Goal: Complete application form

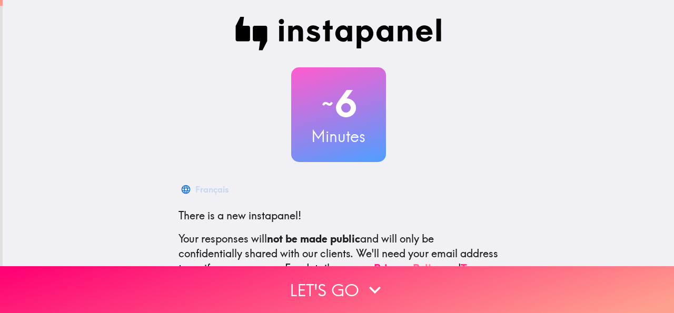
scroll to position [125, 0]
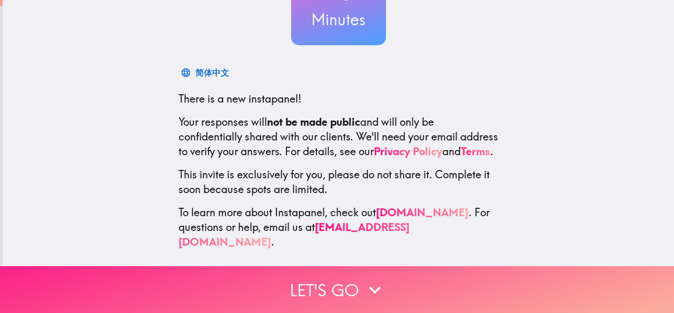
click at [314, 277] on button "Let's go" at bounding box center [337, 289] width 674 height 47
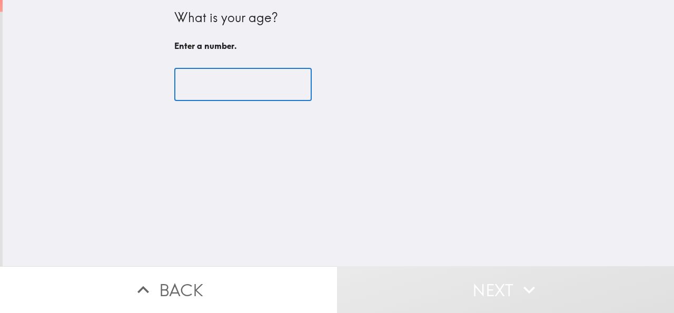
click at [234, 89] on input "number" at bounding box center [242, 84] width 137 height 33
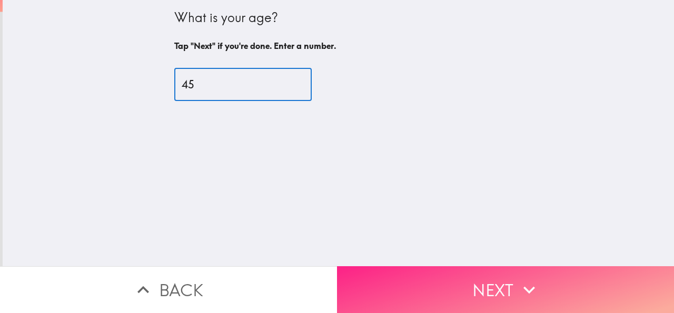
type input "45"
click at [467, 271] on button "Next" at bounding box center [505, 289] width 337 height 47
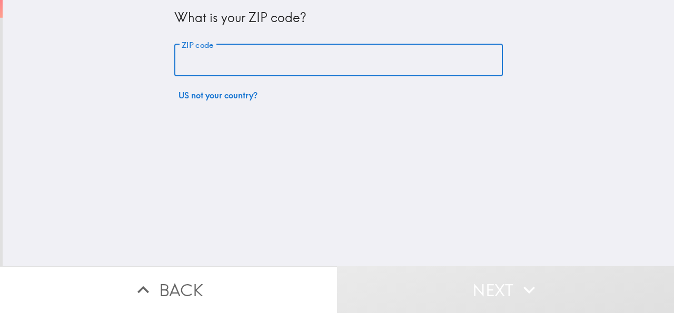
click at [272, 57] on input "ZIP code" at bounding box center [338, 60] width 328 height 33
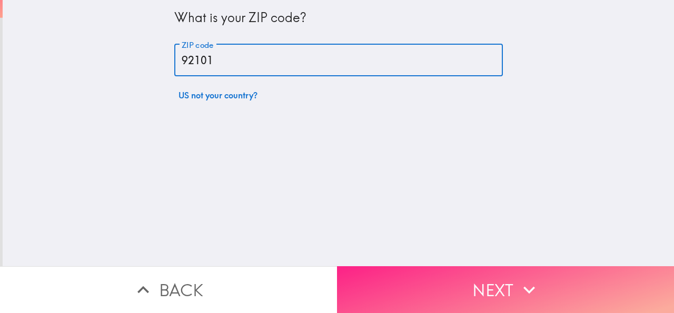
type input "92101"
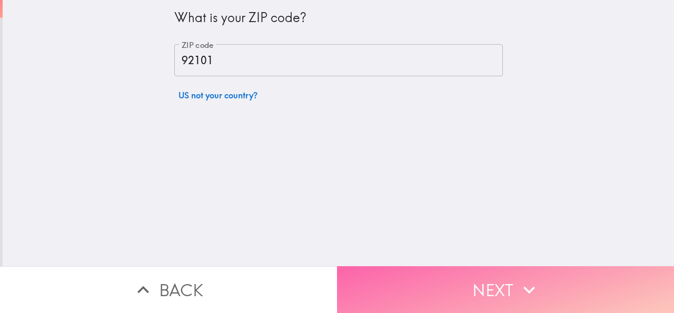
click at [438, 280] on button "Next" at bounding box center [505, 289] width 337 height 47
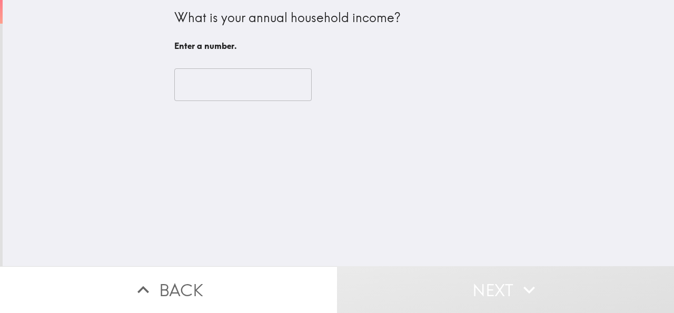
click at [228, 94] on input "number" at bounding box center [242, 84] width 137 height 33
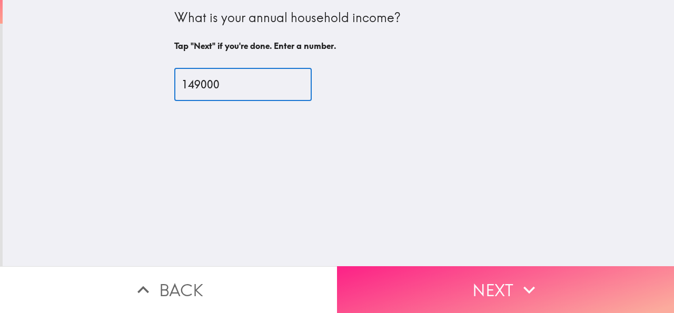
type input "149000"
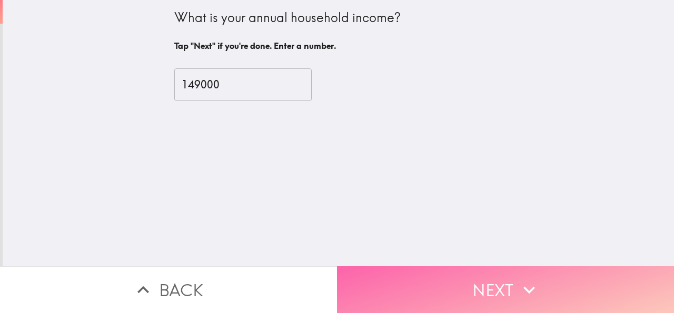
click at [432, 287] on button "Next" at bounding box center [505, 289] width 337 height 47
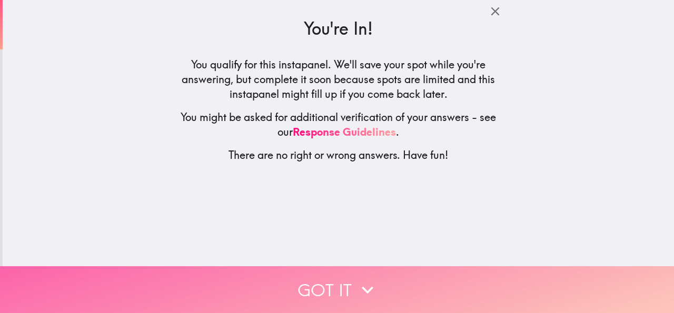
click at [323, 283] on button "Got it" at bounding box center [337, 289] width 674 height 47
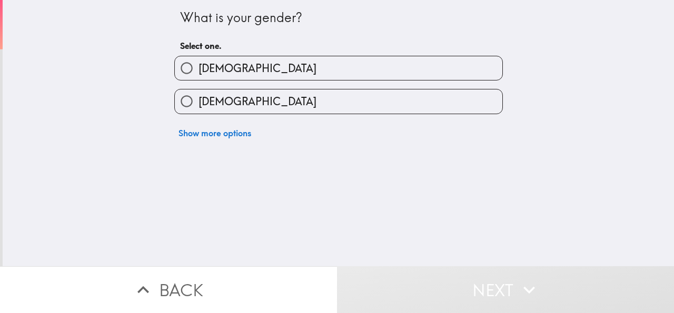
click at [227, 91] on label "[DEMOGRAPHIC_DATA]" at bounding box center [338, 101] width 327 height 24
click at [198, 91] on input "[DEMOGRAPHIC_DATA]" at bounding box center [187, 101] width 24 height 24
radio input "true"
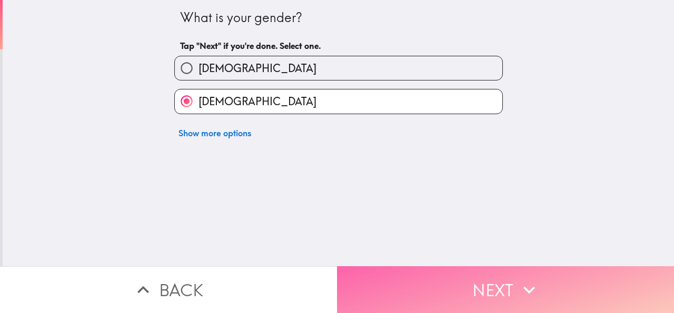
click at [412, 278] on button "Next" at bounding box center [505, 289] width 337 height 47
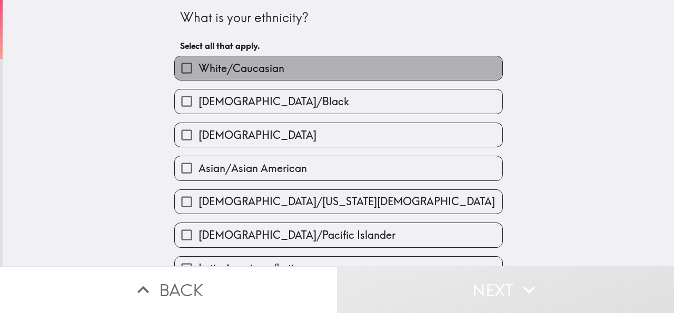
click at [253, 68] on span "White/Caucasian" at bounding box center [241, 68] width 86 height 15
click at [198, 68] on input "White/Caucasian" at bounding box center [187, 68] width 24 height 24
checkbox input "true"
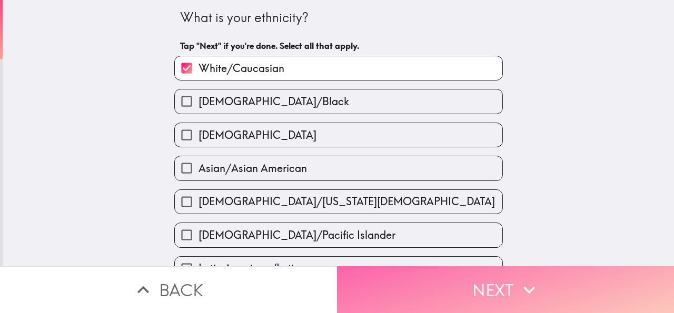
click at [417, 280] on button "Next" at bounding box center [505, 289] width 337 height 47
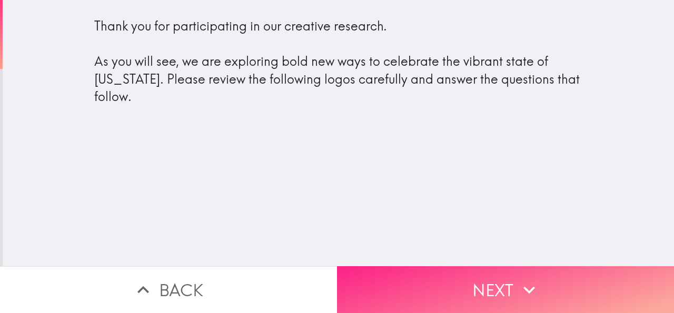
click at [449, 281] on button "Next" at bounding box center [505, 289] width 337 height 47
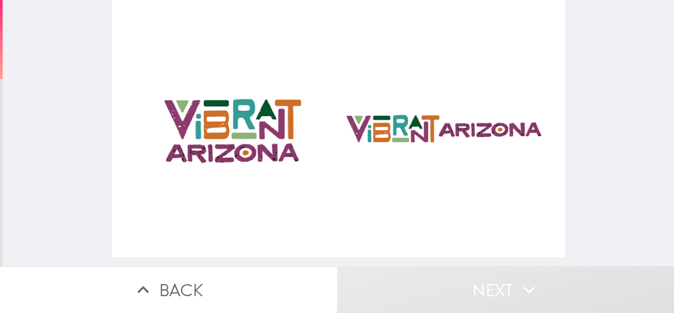
click at [261, 113] on div at bounding box center [338, 128] width 453 height 257
click at [456, 281] on button "Next" at bounding box center [505, 289] width 337 height 47
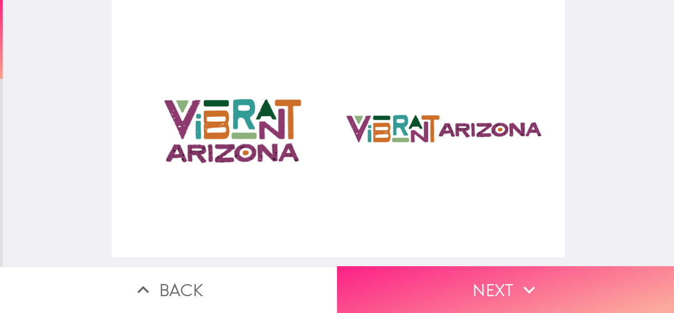
click at [457, 269] on button "Next" at bounding box center [505, 289] width 337 height 47
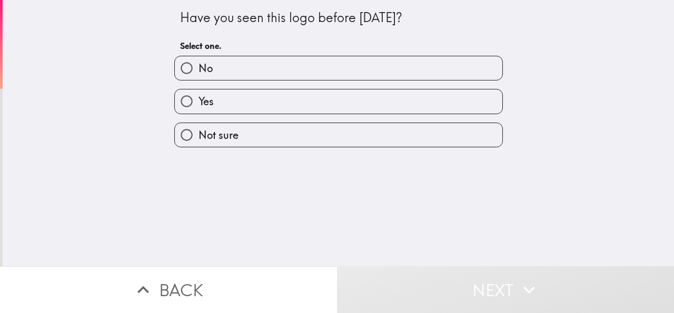
click at [219, 57] on label "No" at bounding box center [338, 68] width 327 height 24
click at [198, 57] on input "No" at bounding box center [187, 68] width 24 height 24
radio input "true"
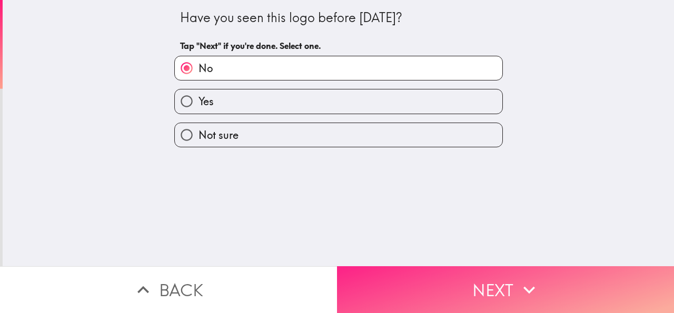
click at [438, 279] on button "Next" at bounding box center [505, 289] width 337 height 47
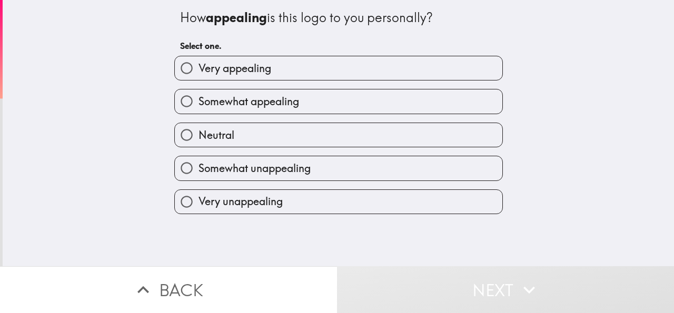
click at [264, 67] on span "Very appealing" at bounding box center [234, 68] width 73 height 15
click at [198, 67] on input "Very appealing" at bounding box center [187, 68] width 24 height 24
radio input "true"
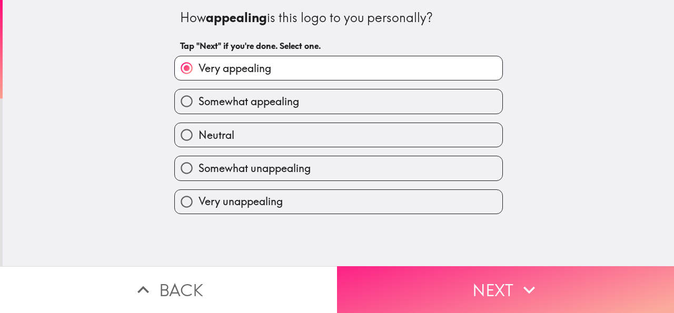
click at [425, 281] on button "Next" at bounding box center [505, 289] width 337 height 47
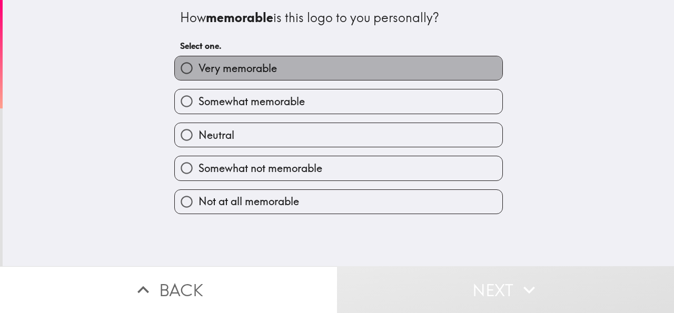
click at [266, 70] on span "Very memorable" at bounding box center [237, 68] width 78 height 15
click at [198, 70] on input "Very memorable" at bounding box center [187, 68] width 24 height 24
radio input "true"
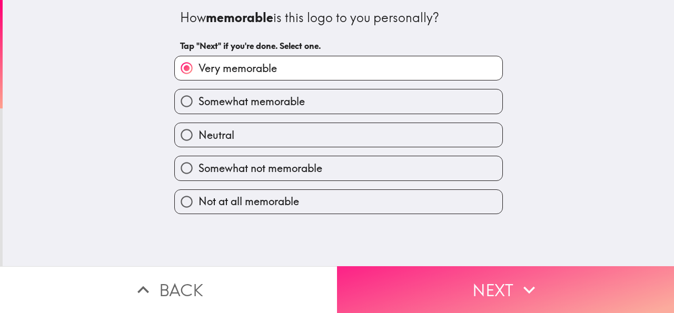
click at [424, 280] on button "Next" at bounding box center [505, 289] width 337 height 47
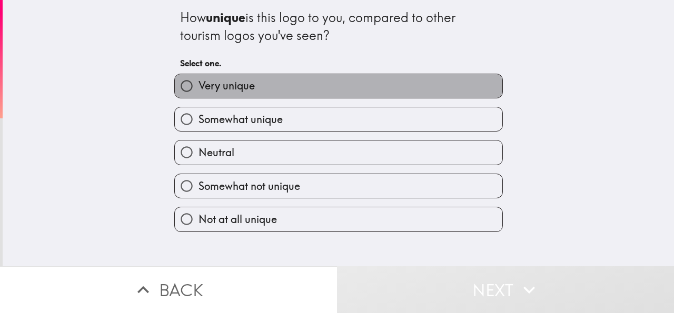
click at [262, 93] on label "Very unique" at bounding box center [338, 86] width 327 height 24
click at [198, 93] on input "Very unique" at bounding box center [187, 86] width 24 height 24
radio input "true"
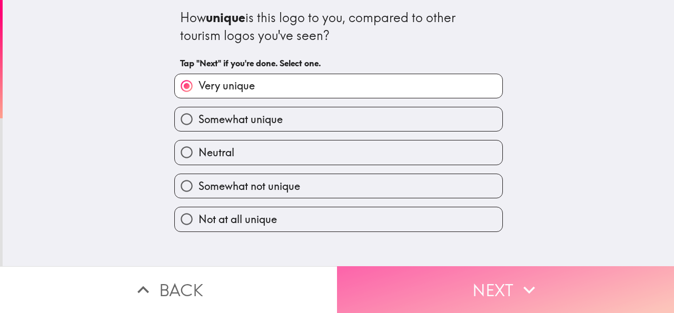
click at [446, 290] on button "Next" at bounding box center [505, 289] width 337 height 47
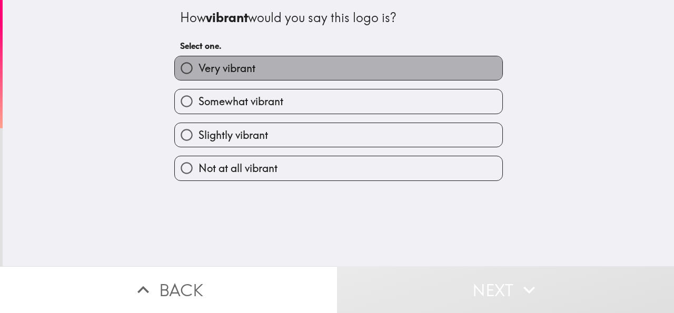
click at [275, 75] on label "Very vibrant" at bounding box center [338, 68] width 327 height 24
click at [198, 75] on input "Very vibrant" at bounding box center [187, 68] width 24 height 24
radio input "true"
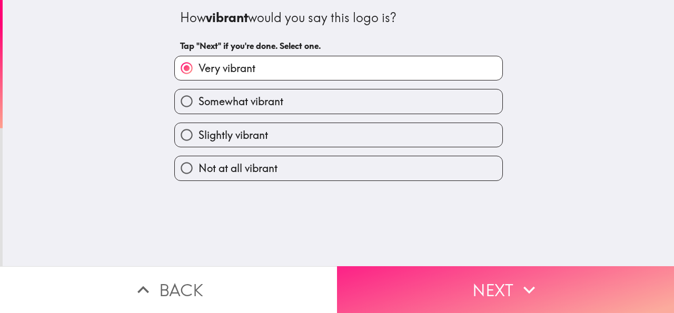
click at [396, 277] on button "Next" at bounding box center [505, 289] width 337 height 47
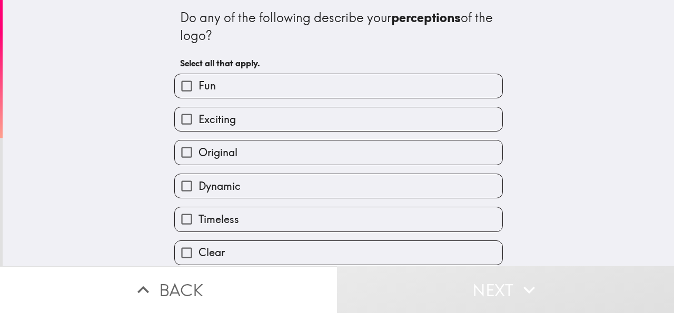
click at [217, 89] on label "Fun" at bounding box center [338, 86] width 327 height 24
click at [198, 89] on input "Fun" at bounding box center [187, 86] width 24 height 24
checkbox input "true"
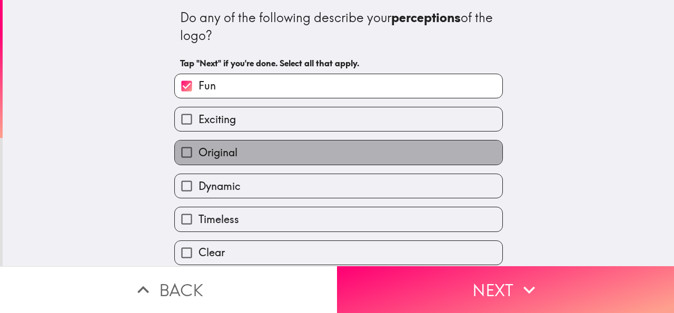
click at [219, 154] on span "Original" at bounding box center [217, 152] width 39 height 15
click at [198, 154] on input "Original" at bounding box center [187, 153] width 24 height 24
checkbox input "true"
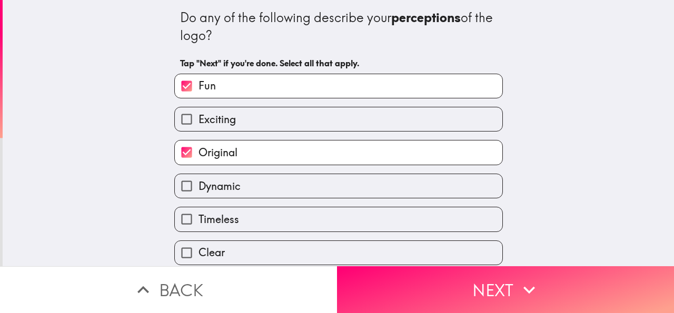
click at [237, 193] on label "Dynamic" at bounding box center [338, 186] width 327 height 24
click at [198, 193] on input "Dynamic" at bounding box center [187, 186] width 24 height 24
checkbox input "true"
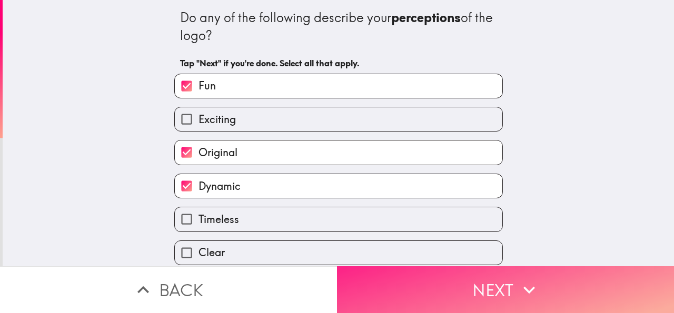
click at [417, 292] on button "Next" at bounding box center [505, 289] width 337 height 47
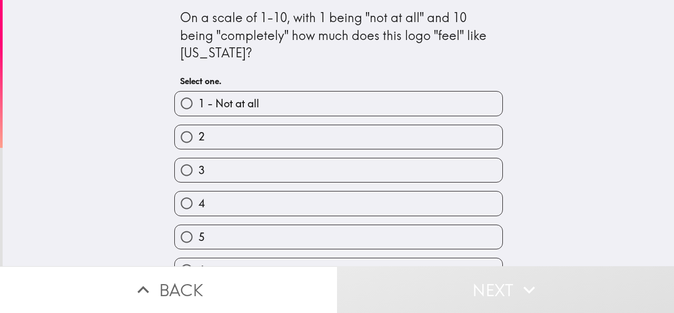
scroll to position [162, 0]
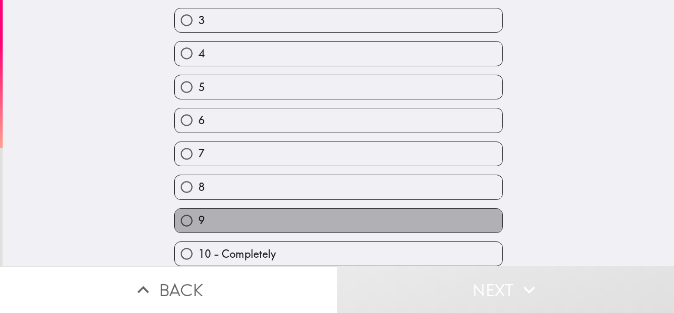
click at [210, 209] on label "9" at bounding box center [338, 221] width 327 height 24
click at [198, 209] on input "9" at bounding box center [187, 221] width 24 height 24
radio input "true"
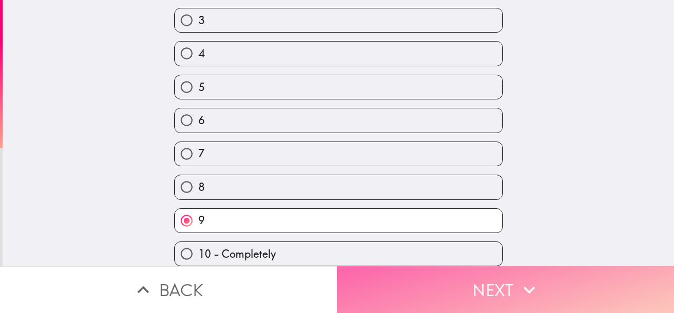
click at [432, 286] on button "Next" at bounding box center [505, 289] width 337 height 47
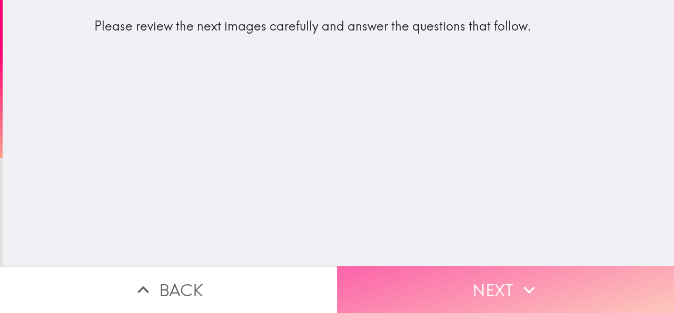
click at [437, 289] on button "Next" at bounding box center [505, 289] width 337 height 47
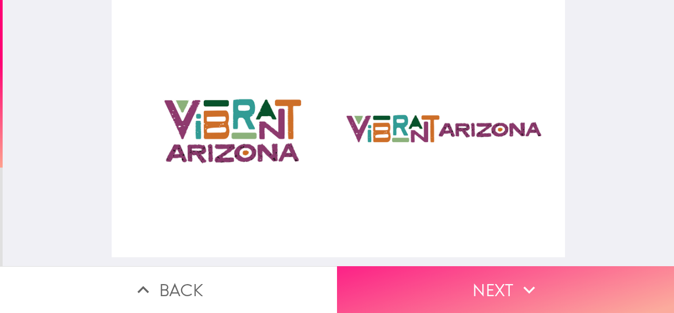
click at [430, 275] on button "Next" at bounding box center [505, 289] width 337 height 47
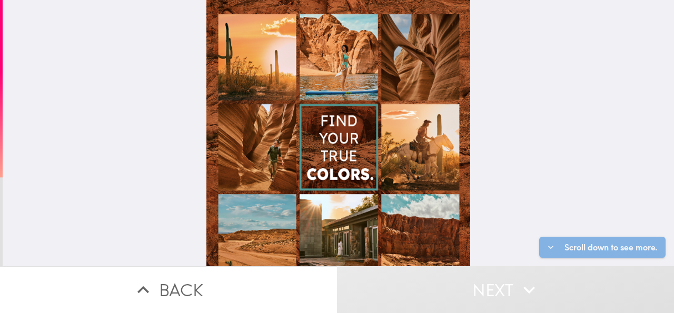
scroll to position [129, 0]
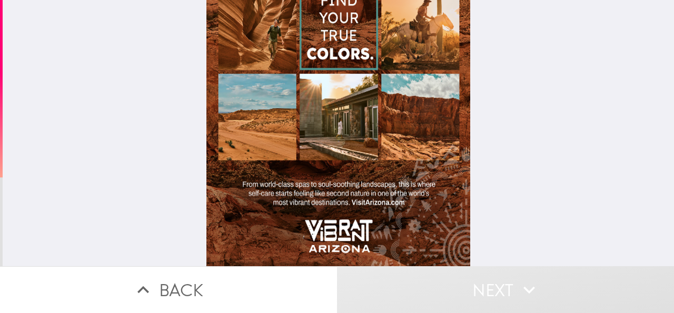
click at [311, 113] on div at bounding box center [338, 72] width 264 height 387
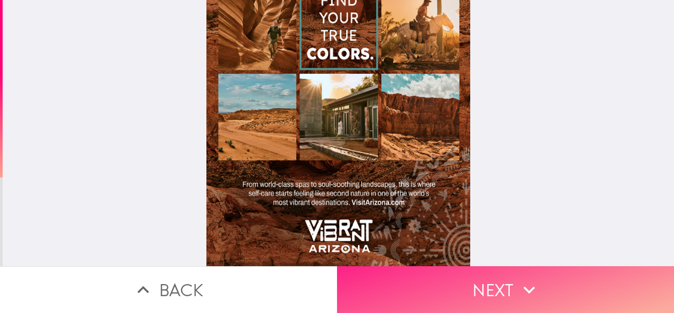
click at [464, 281] on button "Next" at bounding box center [505, 289] width 337 height 47
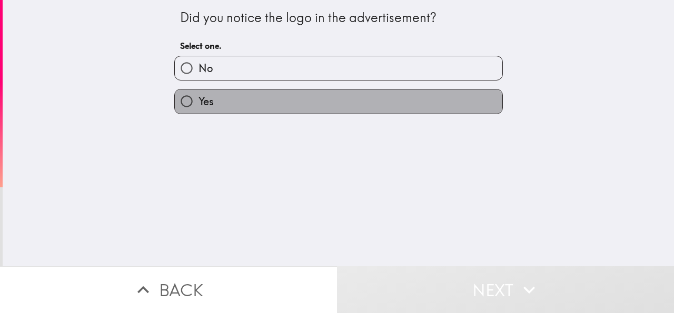
click at [253, 97] on label "Yes" at bounding box center [338, 101] width 327 height 24
click at [198, 97] on input "Yes" at bounding box center [187, 101] width 24 height 24
radio input "true"
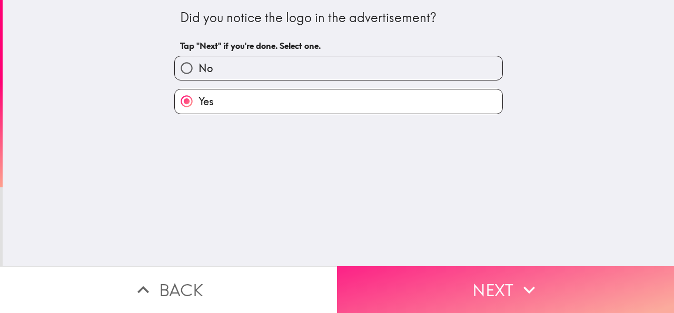
click at [416, 282] on button "Next" at bounding box center [505, 289] width 337 height 47
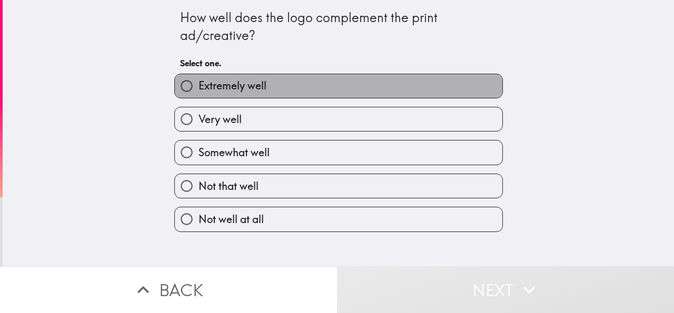
click at [257, 82] on span "Extremely well" at bounding box center [232, 85] width 68 height 15
click at [198, 82] on input "Extremely well" at bounding box center [187, 86] width 24 height 24
radio input "true"
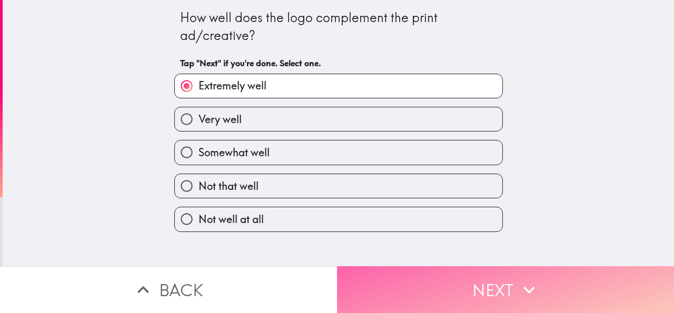
click at [417, 272] on button "Next" at bounding box center [505, 289] width 337 height 47
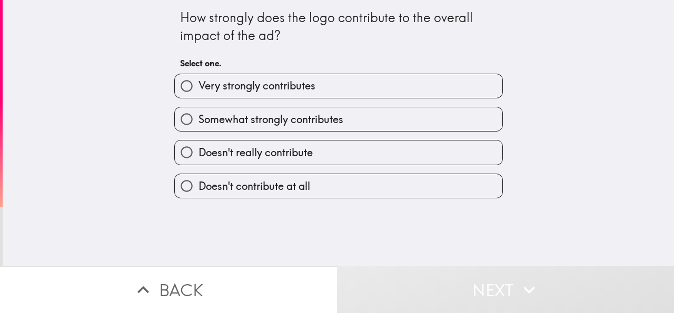
click at [272, 85] on span "Very strongly contributes" at bounding box center [256, 85] width 117 height 15
click at [198, 85] on input "Very strongly contributes" at bounding box center [187, 86] width 24 height 24
radio input "true"
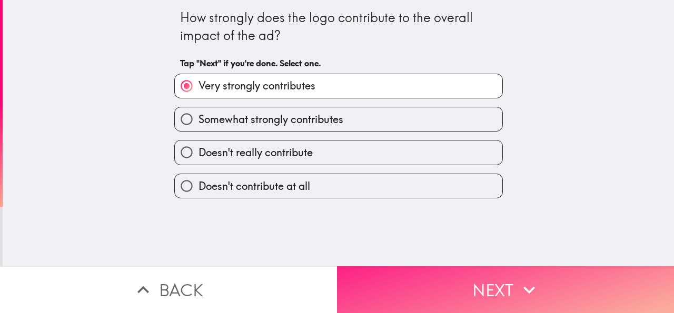
click at [433, 283] on button "Next" at bounding box center [505, 289] width 337 height 47
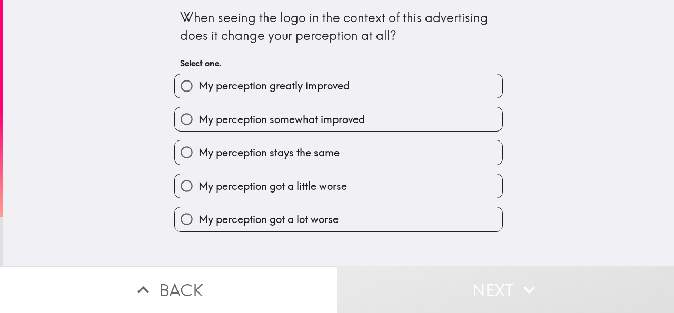
click at [263, 86] on span "My perception greatly improved" at bounding box center [273, 85] width 151 height 15
click at [198, 86] on input "My perception greatly improved" at bounding box center [187, 86] width 24 height 24
radio input "true"
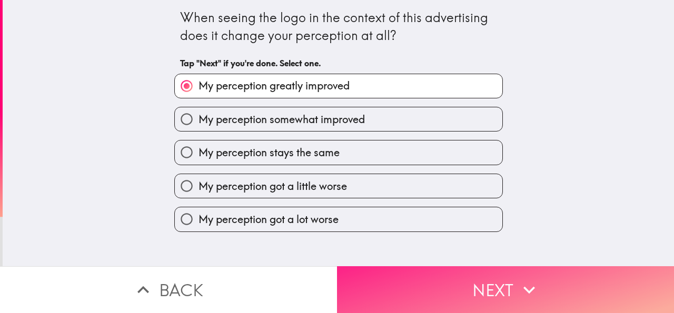
click at [414, 283] on button "Next" at bounding box center [505, 289] width 337 height 47
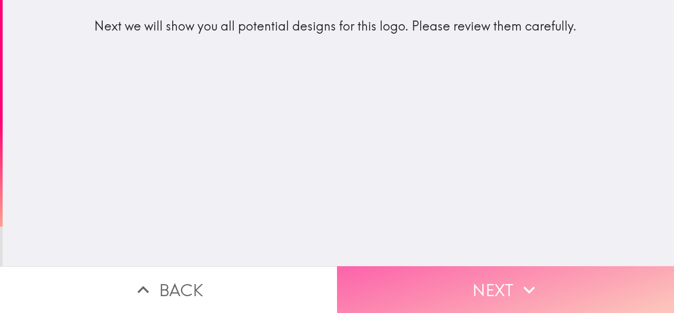
click at [419, 285] on button "Next" at bounding box center [505, 289] width 337 height 47
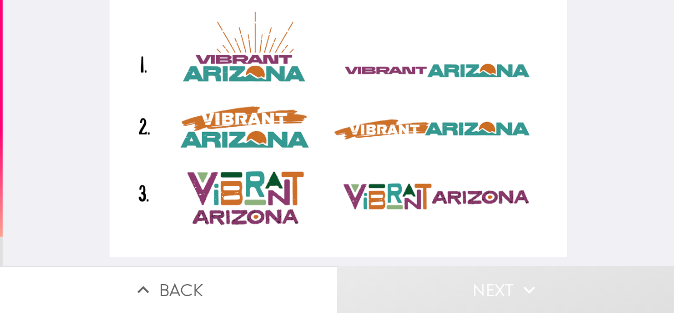
click at [229, 126] on div at bounding box center [338, 128] width 458 height 257
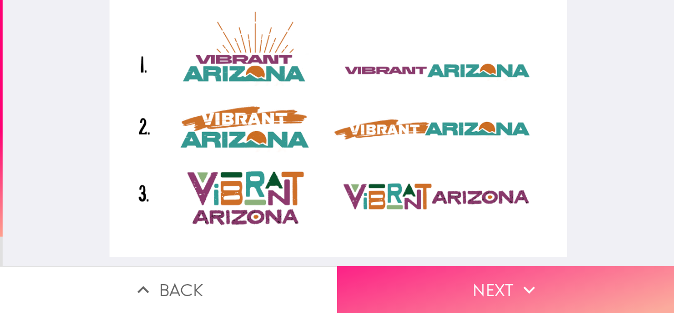
click at [444, 272] on button "Next" at bounding box center [505, 289] width 337 height 47
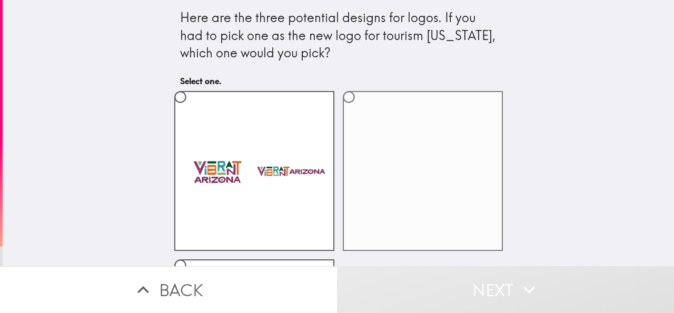
scroll to position [80, 0]
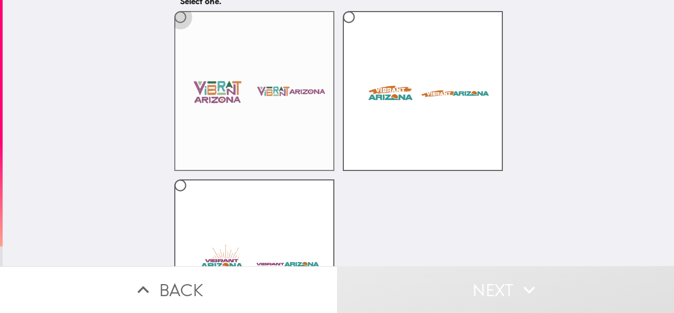
click at [174, 18] on input "radio" at bounding box center [180, 17] width 24 height 24
radio input "true"
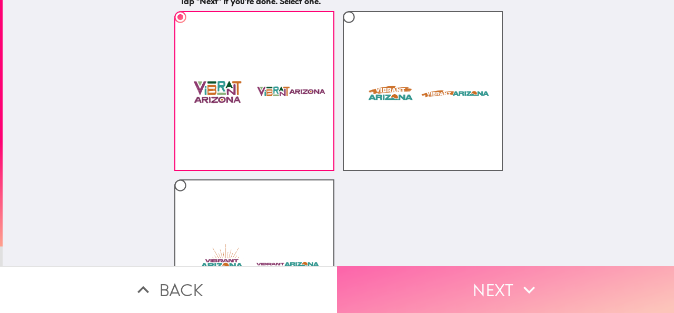
click at [491, 279] on button "Next" at bounding box center [505, 289] width 337 height 47
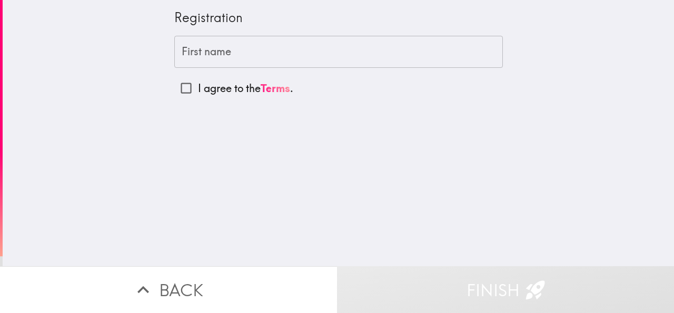
click at [175, 88] on input "I agree to the Terms ." at bounding box center [186, 88] width 24 height 24
checkbox input "true"
click at [217, 53] on input "First name" at bounding box center [338, 52] width 328 height 33
click at [235, 72] on div "First name First name I agree to the Terms ." at bounding box center [338, 68] width 328 height 65
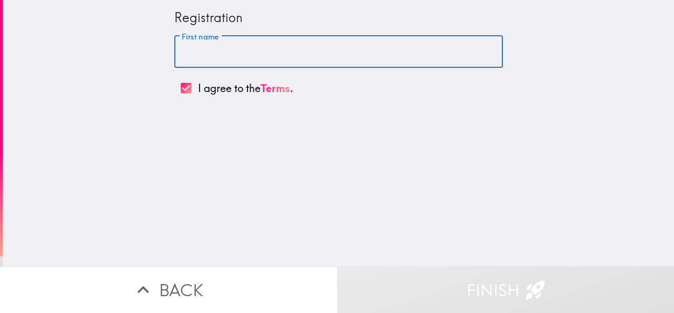
click at [212, 58] on input "First name" at bounding box center [338, 52] width 328 height 33
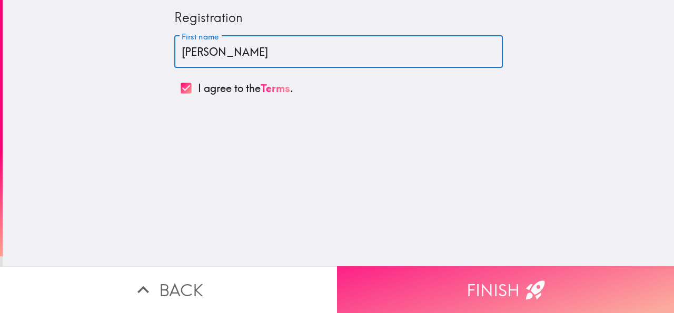
type input "[PERSON_NAME]"
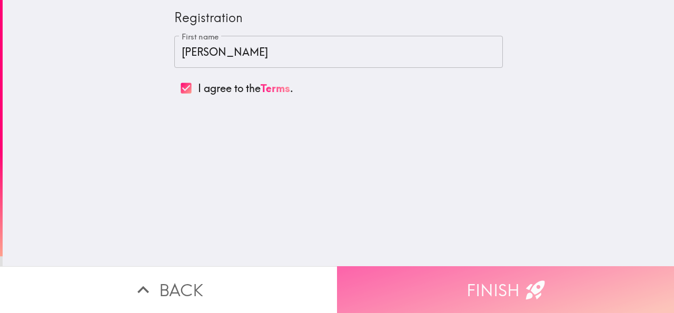
click at [482, 281] on button "Finish" at bounding box center [505, 289] width 337 height 47
